Goal: Information Seeking & Learning: Learn about a topic

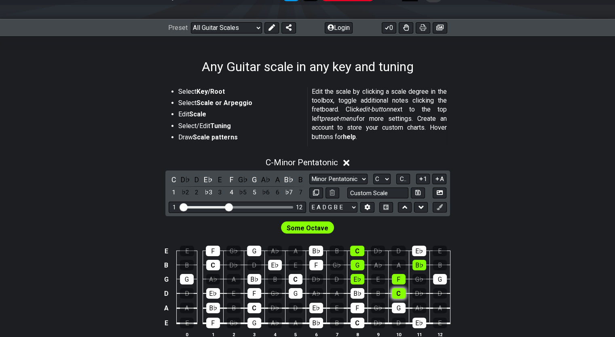
scroll to position [81, 0]
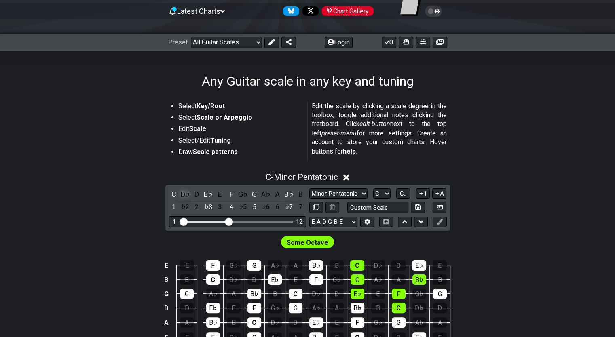
click at [184, 196] on div "D♭" at bounding box center [185, 194] width 11 height 11
click at [199, 196] on div "D" at bounding box center [197, 194] width 11 height 11
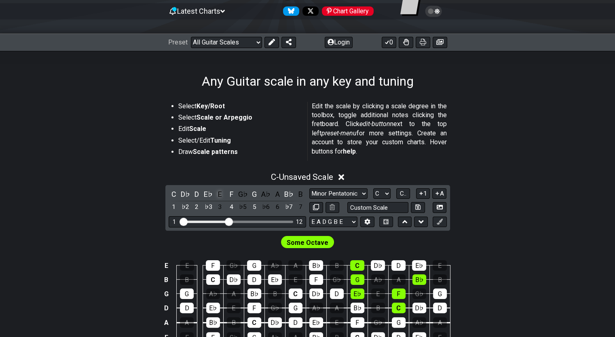
click at [216, 195] on div "E" at bounding box center [220, 194] width 11 height 11
click at [242, 195] on div "G♭" at bounding box center [243, 194] width 11 height 11
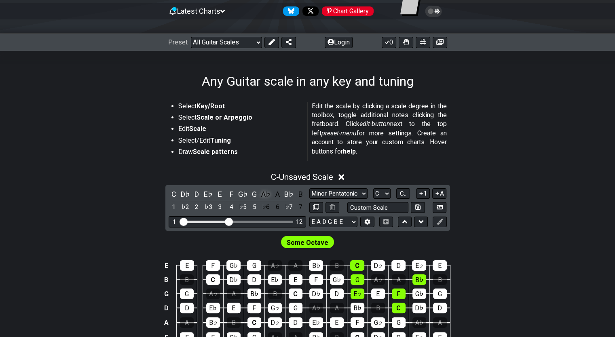
click at [261, 196] on div "A♭" at bounding box center [266, 194] width 11 height 11
click at [273, 196] on div "A" at bounding box center [277, 194] width 11 height 11
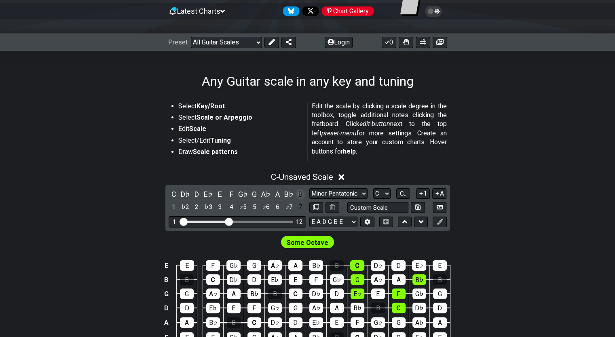
click at [298, 194] on div "B" at bounding box center [300, 194] width 11 height 11
click at [173, 194] on div "C" at bounding box center [174, 194] width 11 height 11
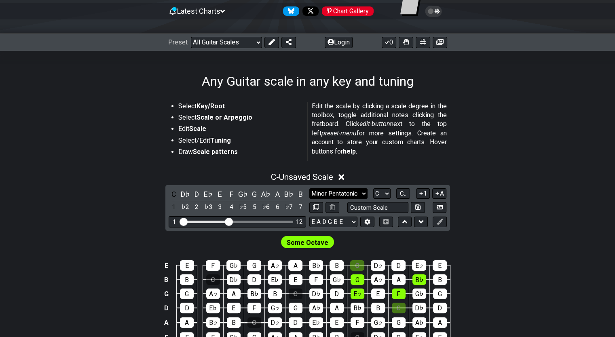
click at [317, 194] on select "Minor Pentatonic Root Minor Pentatonic Major Pentatonic Minor Blues Major Blues…" at bounding box center [338, 193] width 58 height 11
click at [353, 195] on select "Minor Pentatonic Root Minor Pentatonic Major Pentatonic Minor Blues Major Blues…" at bounding box center [338, 193] width 58 height 11
drag, startPoint x: 188, startPoint y: 192, endPoint x: 196, endPoint y: 192, distance: 7.3
click at [189, 192] on div "D♭" at bounding box center [185, 194] width 11 height 11
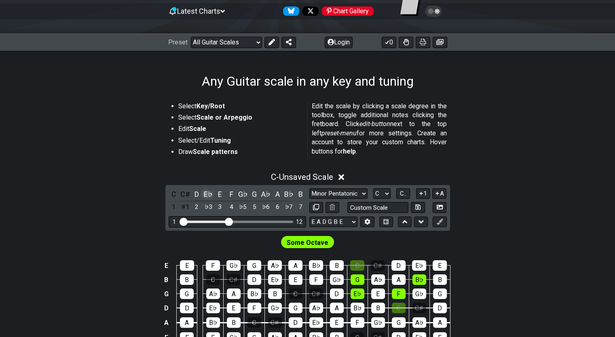
drag, startPoint x: 197, startPoint y: 192, endPoint x: 207, endPoint y: 194, distance: 10.6
click at [197, 193] on div "D" at bounding box center [197, 194] width 11 height 11
click at [212, 194] on div "E♭" at bounding box center [208, 194] width 11 height 11
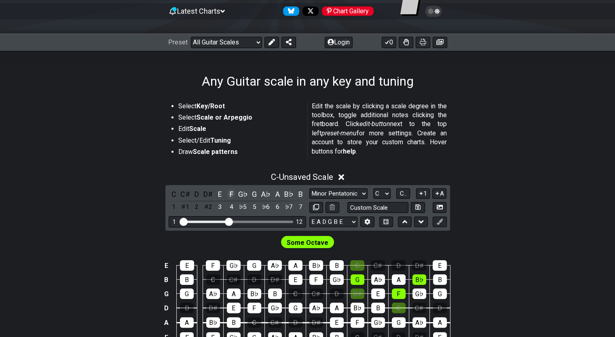
click at [236, 196] on div "F" at bounding box center [231, 194] width 11 height 11
click at [244, 196] on div "G♭" at bounding box center [243, 194] width 11 height 11
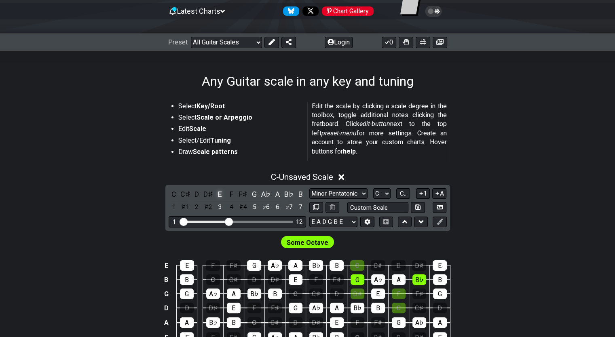
click at [219, 193] on div "E" at bounding box center [220, 194] width 11 height 11
click at [258, 194] on div "G" at bounding box center [254, 194] width 11 height 11
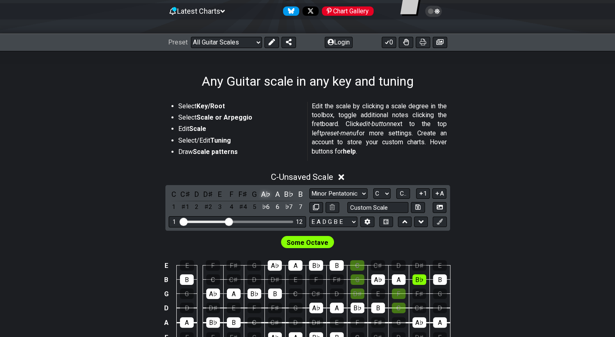
click at [267, 194] on div "A♭" at bounding box center [266, 194] width 11 height 11
click at [278, 194] on div "A" at bounding box center [277, 194] width 11 height 11
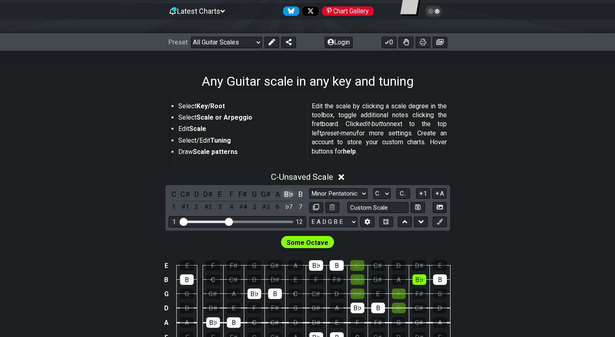
click at [287, 194] on div "B♭" at bounding box center [289, 194] width 11 height 11
click at [296, 194] on div "B" at bounding box center [300, 194] width 11 height 11
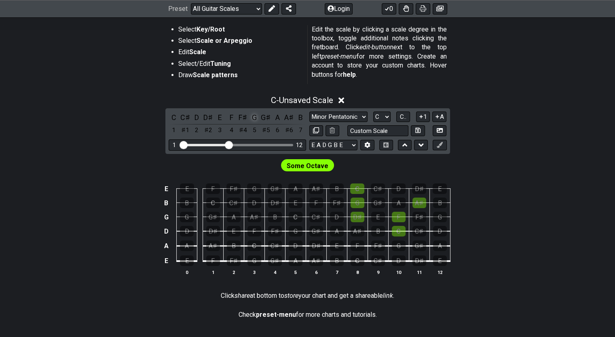
scroll to position [162, 0]
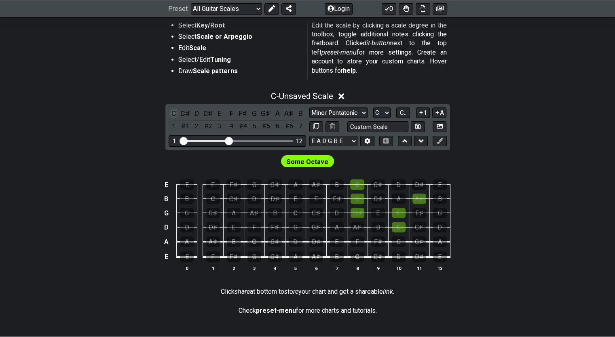
click at [172, 114] on div "C" at bounding box center [174, 113] width 11 height 11
click at [185, 116] on div "C♯" at bounding box center [185, 113] width 11 height 11
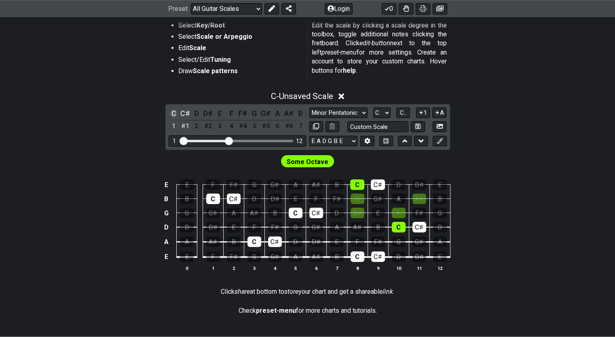
click at [171, 115] on div "C" at bounding box center [174, 113] width 11 height 11
click at [348, 118] on div "Minor Pentatonic Root Minor Pentatonic Major Pentatonic Minor Blues Major Blues…" at bounding box center [377, 120] width 137 height 25
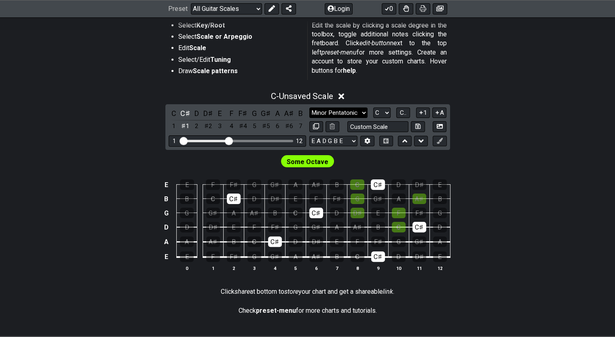
drag, startPoint x: 347, startPoint y: 117, endPoint x: 342, endPoint y: 115, distance: 4.4
click at [346, 117] on select "Minor Pentatonic Root Minor Pentatonic Major Pentatonic Minor Blues Major Blues…" at bounding box center [338, 113] width 58 height 11
click at [309, 108] on select "Minor Pentatonic Root Minor Pentatonic Major Pentatonic Minor Blues Major Blues…" at bounding box center [338, 113] width 58 height 11
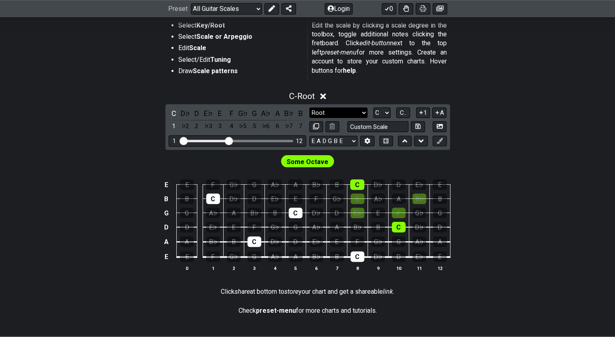
click at [336, 112] on select "Minor Pentatonic Root Minor Pentatonic Major Pentatonic Minor Blues Major Blues…" at bounding box center [338, 113] width 58 height 11
select select "Minor Pentatonic"
click at [309, 108] on select "Minor Pentatonic Root Minor Pentatonic Major Pentatonic Minor Blues Major Blues…" at bounding box center [338, 113] width 58 height 11
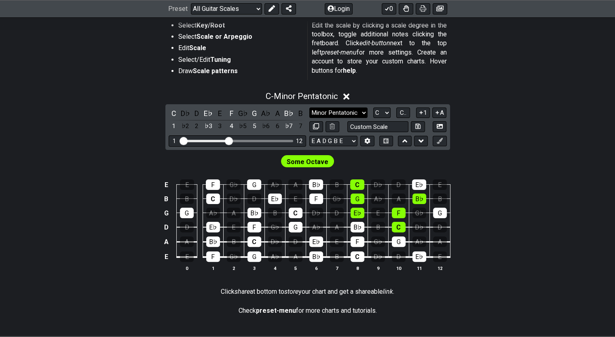
click at [350, 112] on select "Minor Pentatonic Root Minor Pentatonic Major Pentatonic Minor Blues Major Blues…" at bounding box center [338, 113] width 58 height 11
click at [490, 151] on div "Some Octave" at bounding box center [307, 159] width 615 height 19
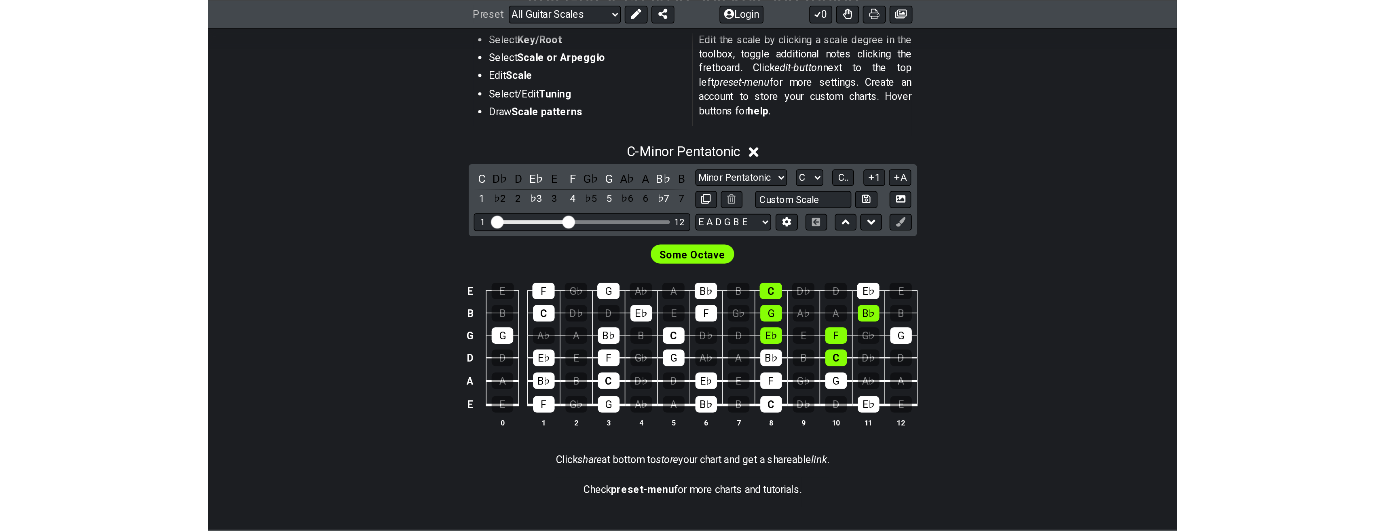
scroll to position [48, 0]
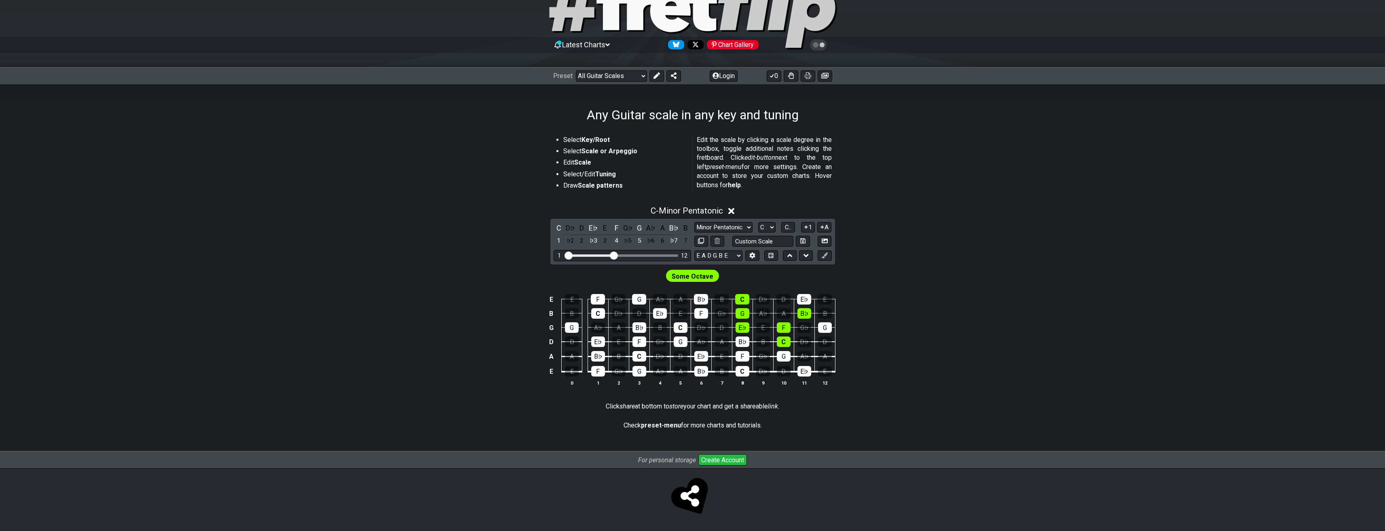
click at [615, 275] on div "Some Octave" at bounding box center [692, 273] width 1385 height 19
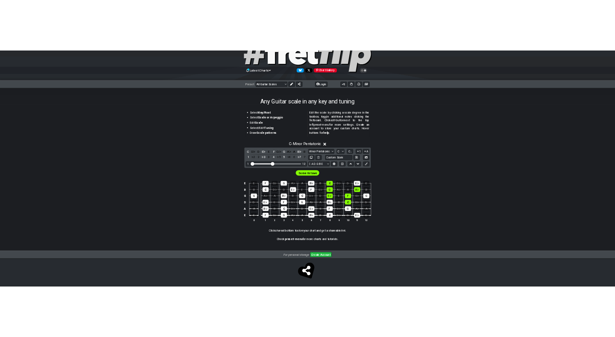
scroll to position [0, 0]
